Goal: Task Accomplishment & Management: Use online tool/utility

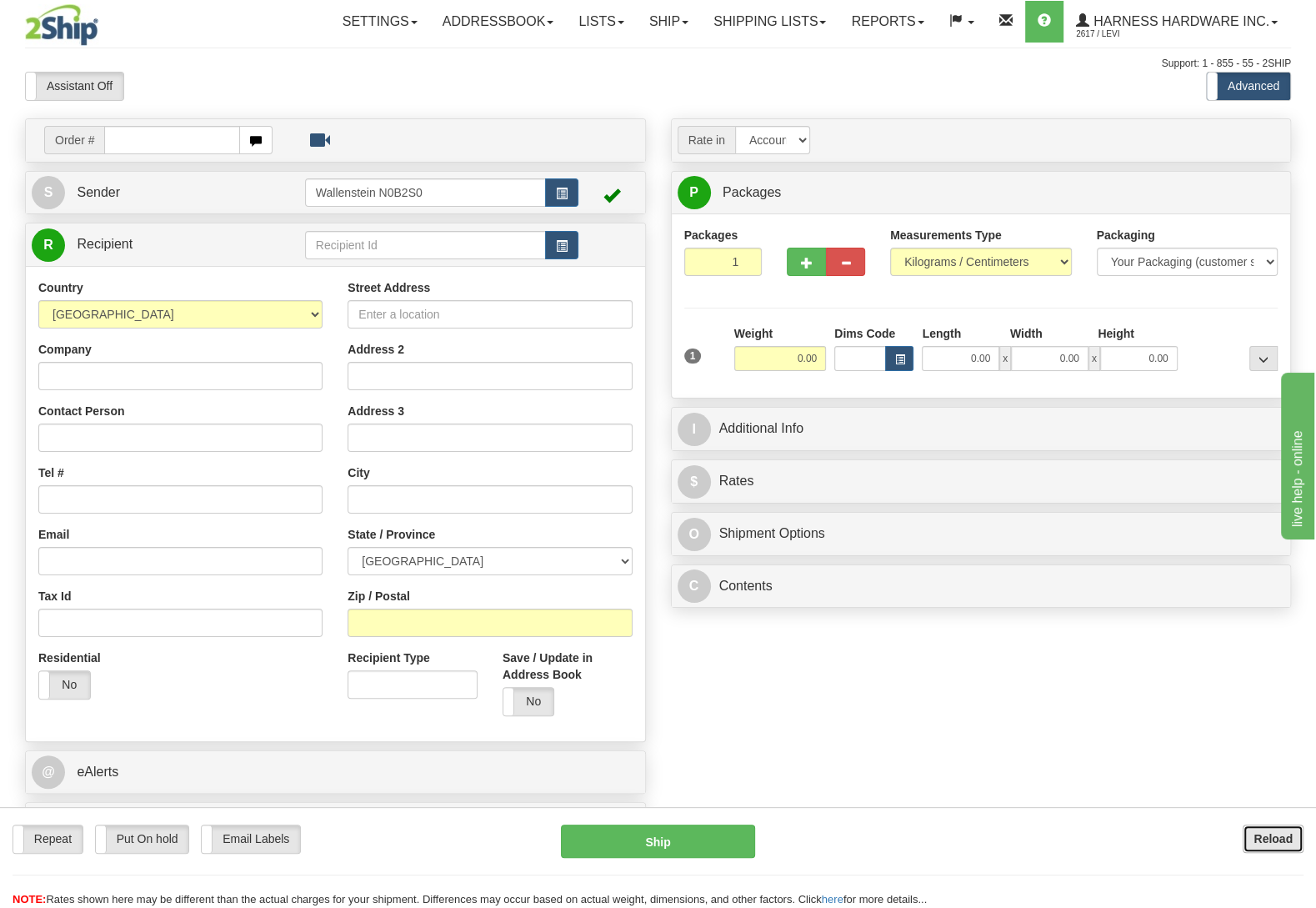
click at [1292, 840] on button "Reload" at bounding box center [1273, 838] width 61 height 29
type input "WILTL"
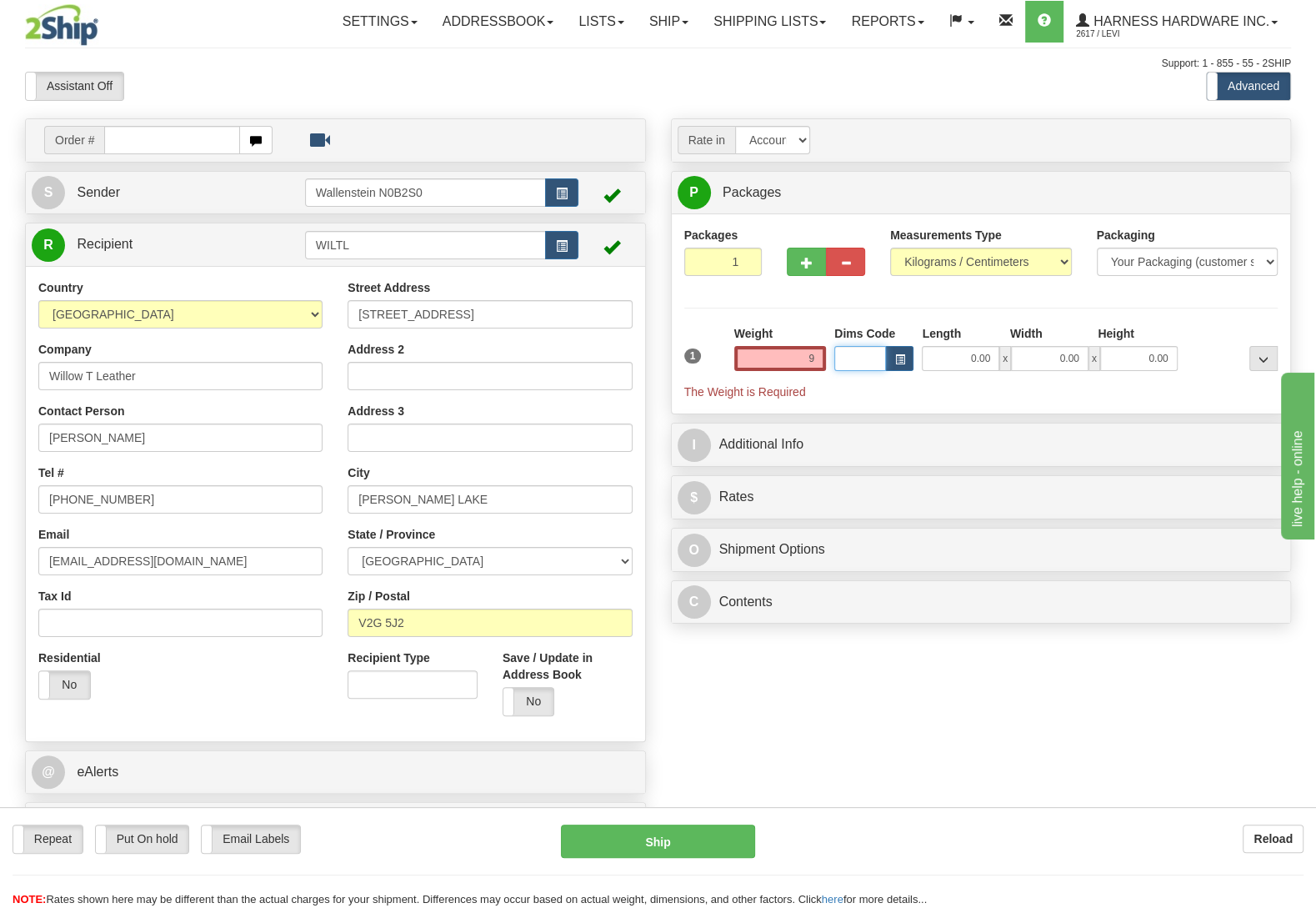
type input "9.00"
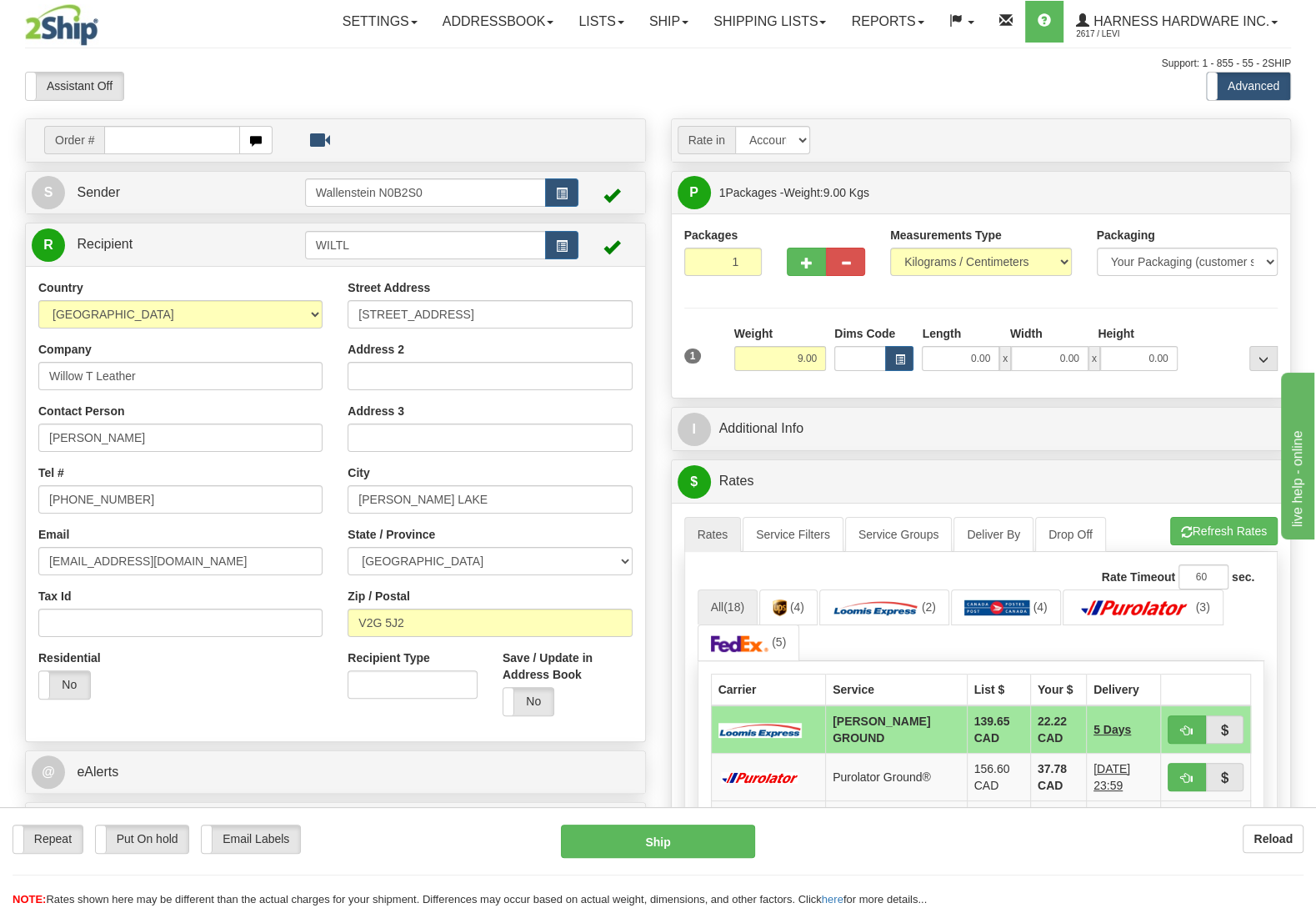
click at [122, 822] on div "Repeat Repeat Put On hold Put On hold Print Order Slip Print Order Slip Email L…" at bounding box center [658, 857] width 1316 height 101
click at [158, 829] on label "Put On hold" at bounding box center [142, 838] width 93 height 28
click at [704, 836] on button "Hold" at bounding box center [658, 840] width 195 height 33
type input "DD"
